Goal: Obtain resource: Download file/media

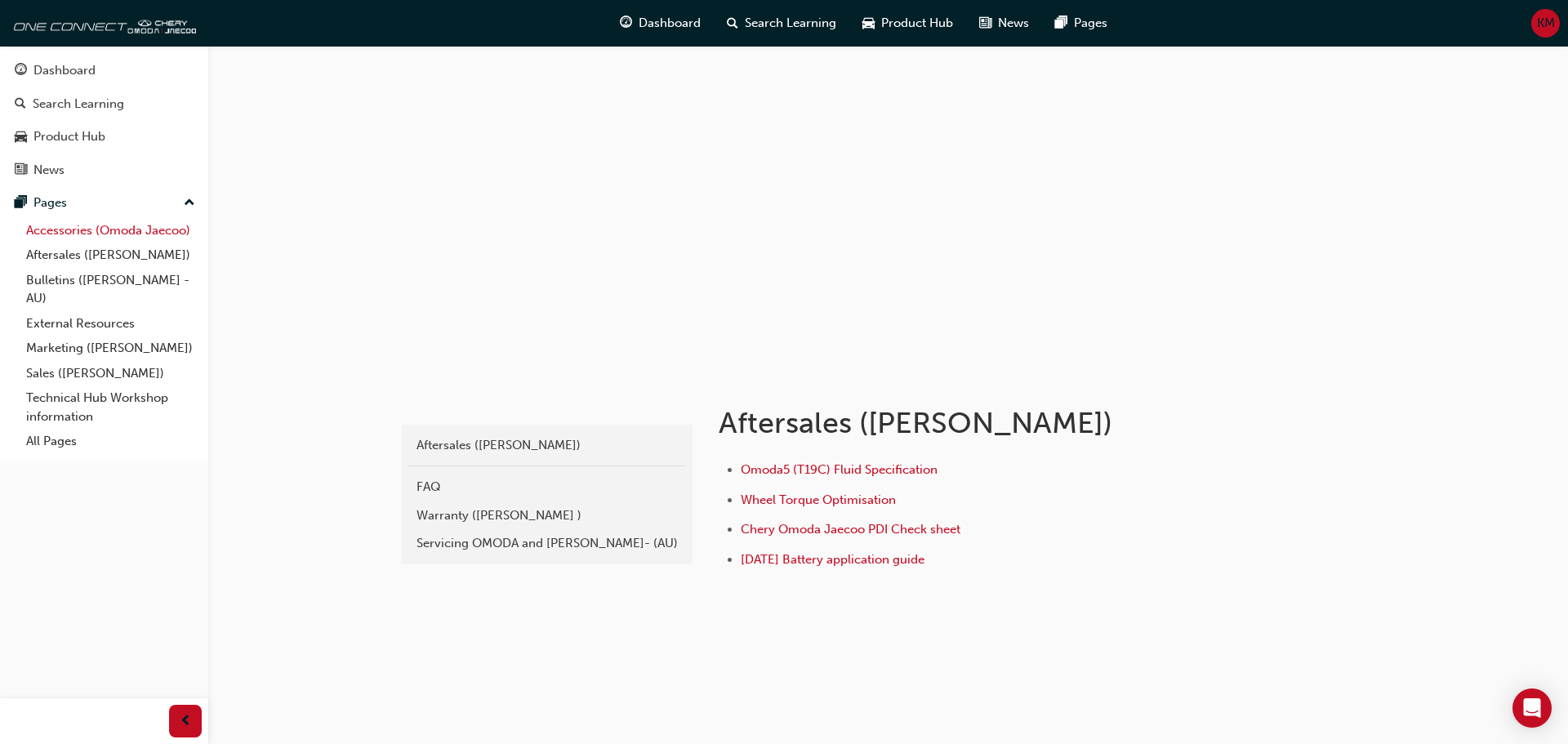
click at [147, 229] on link "Accessories (Omoda Jaecoo)" at bounding box center [111, 230] width 183 height 25
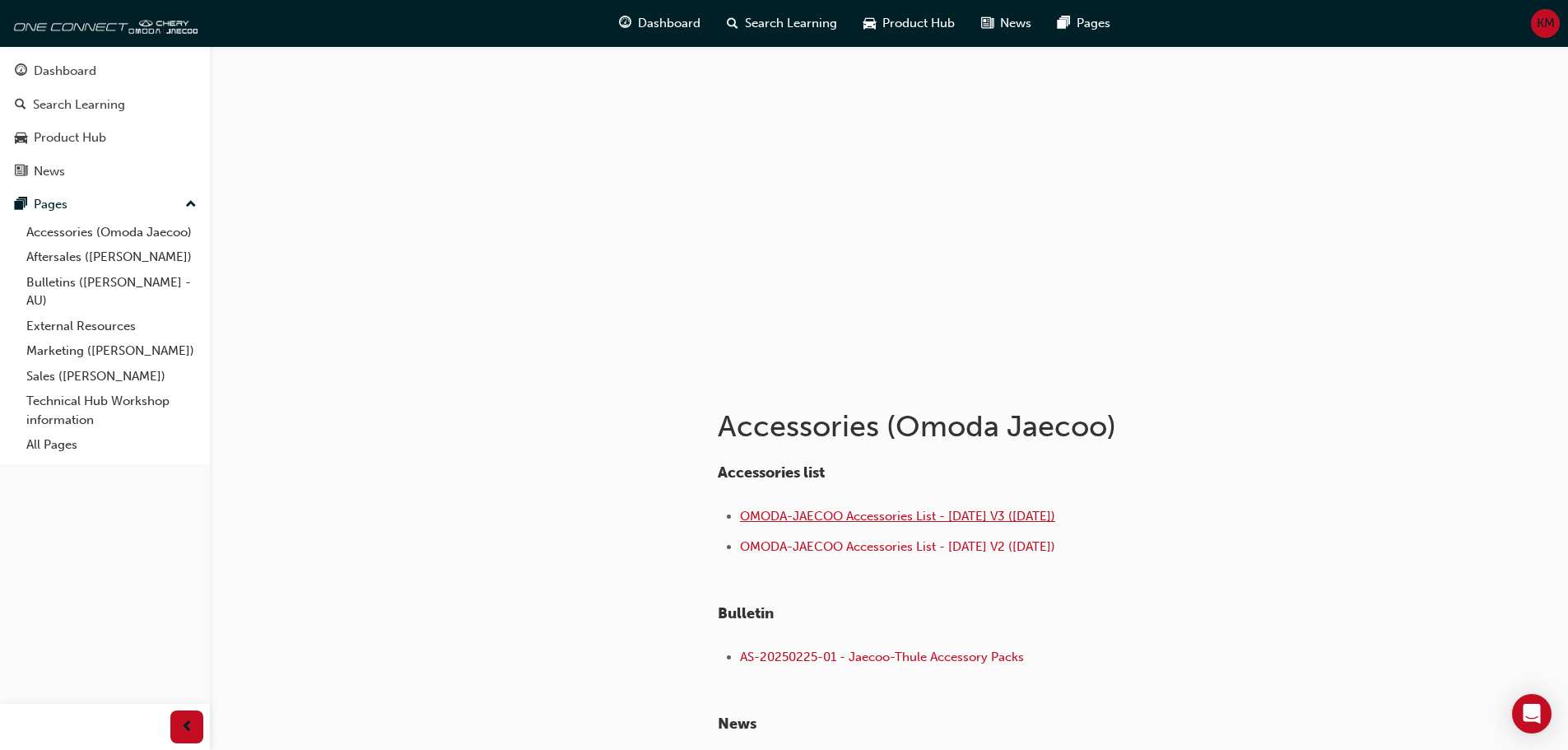
click at [872, 518] on span "OMODA-JAECOO Accessories List - [DATE] V3 ([DATE])" at bounding box center [898, 516] width 315 height 15
click at [808, 524] on span "OMODA-JAECOO Accessories List - [DATE] V3 ([DATE])" at bounding box center [898, 516] width 315 height 15
